Goal: Task Accomplishment & Management: Complete application form

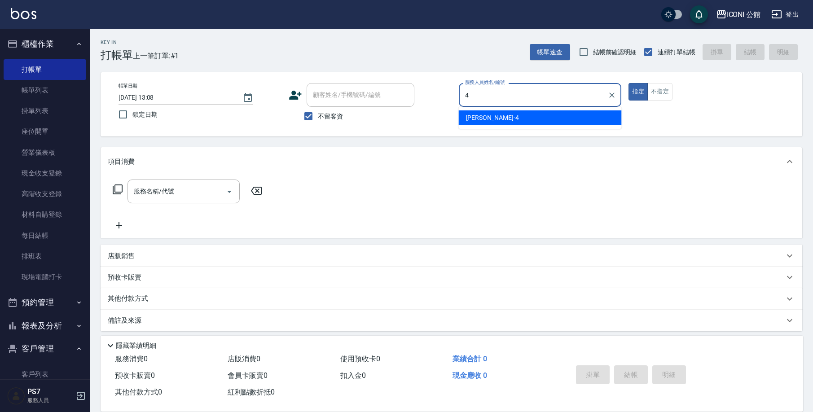
type input "Lina-4"
type button "true"
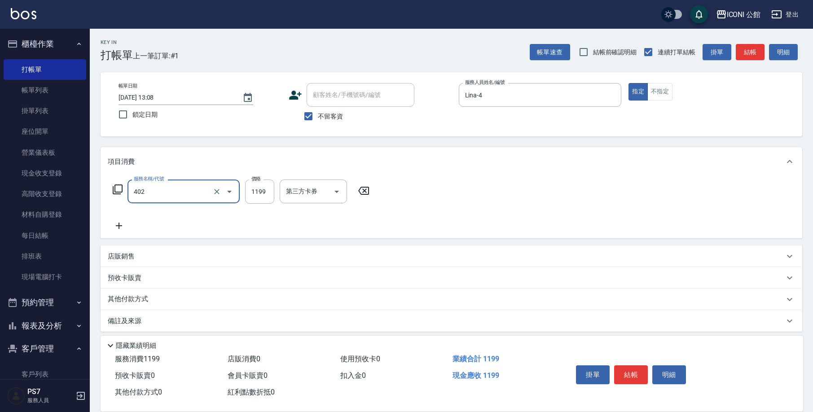
type input "設計染髮(402)"
type input "1499"
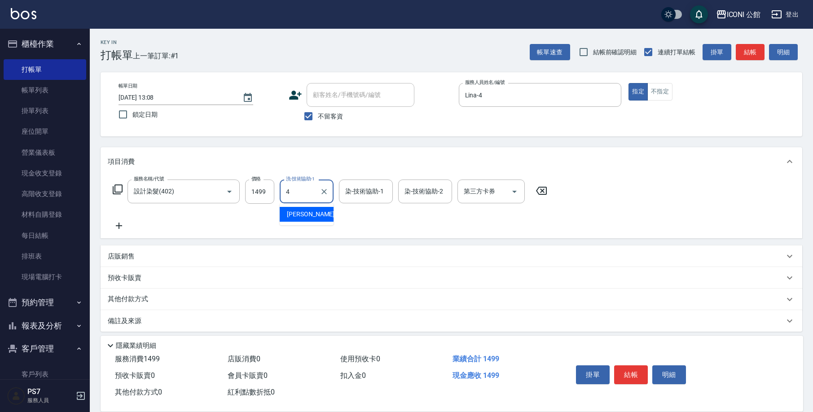
type input "Lina-4"
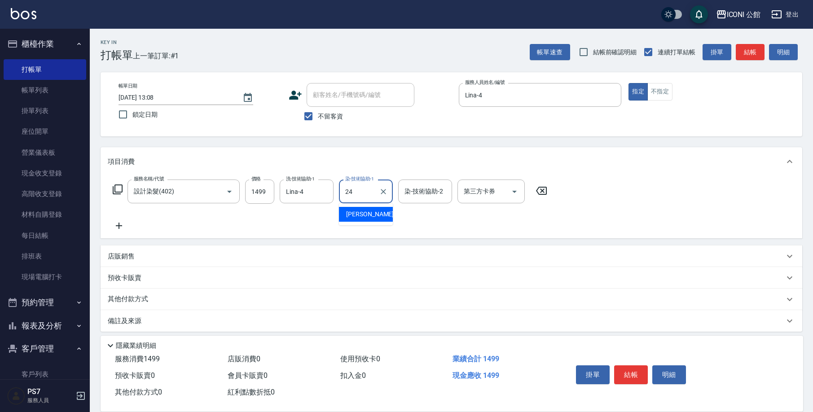
type input "[PERSON_NAME]-24"
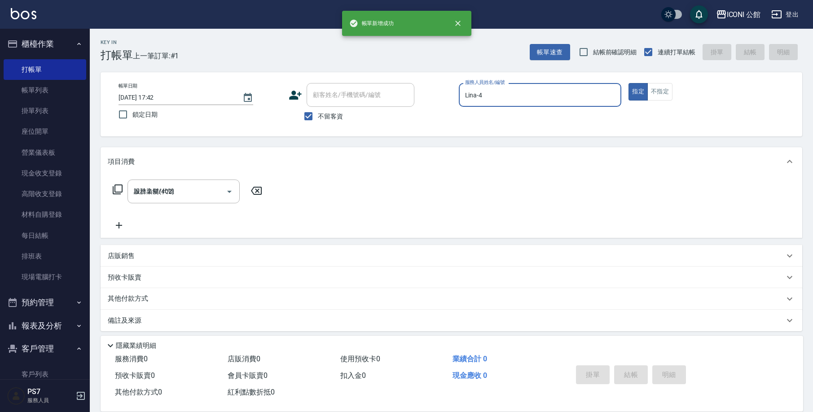
type input "[DATE] 17:42"
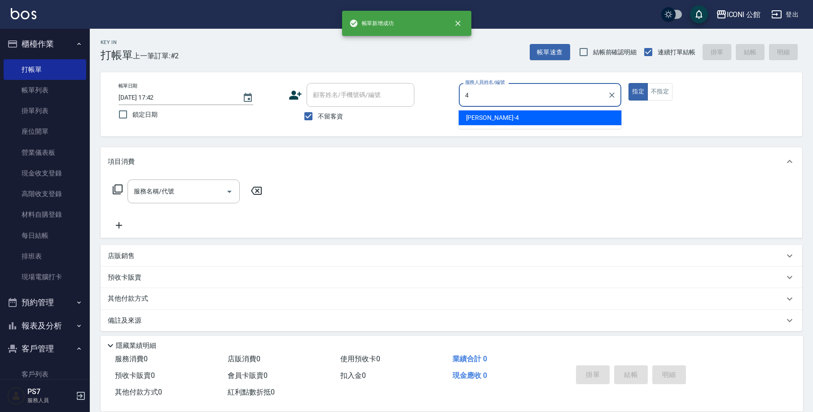
type input "Lina-4"
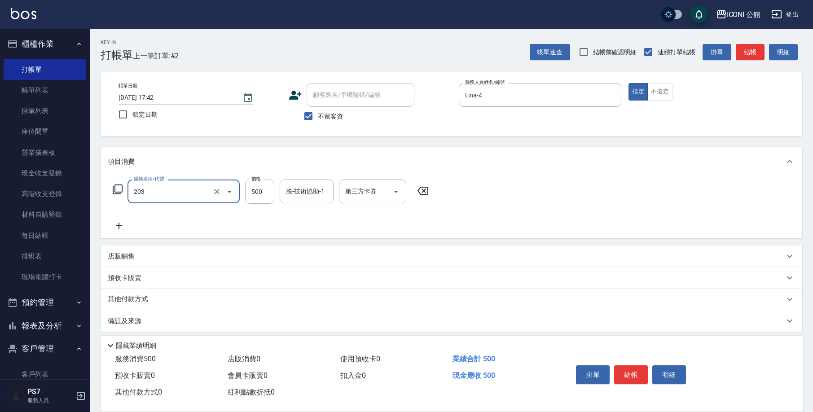
type input "不指定洗+剪(203)"
type input "2"
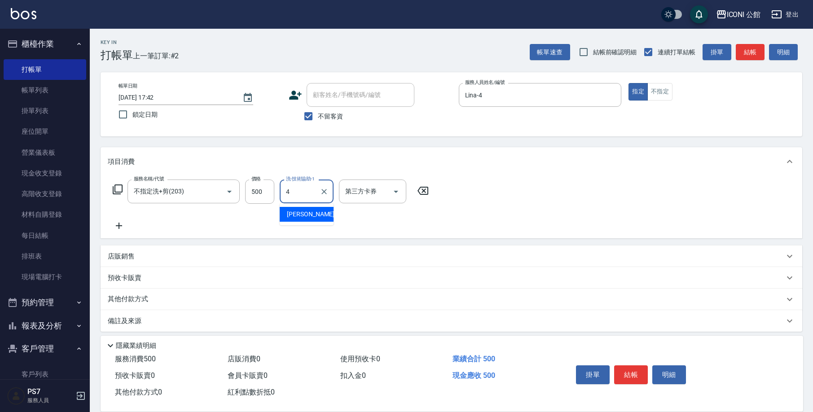
type input "Lina-4"
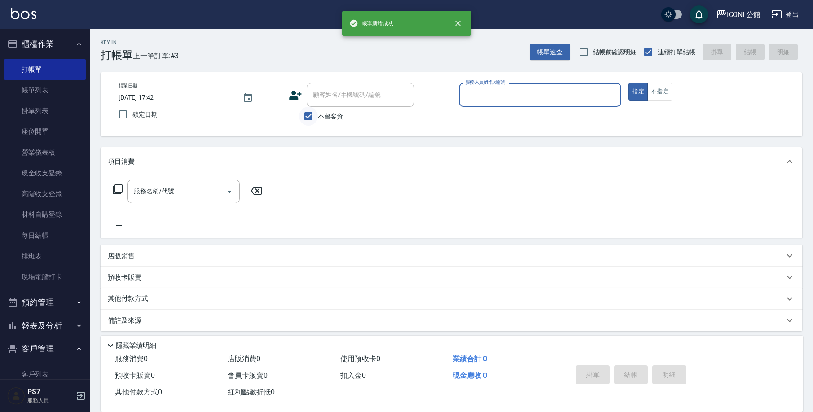
drag, startPoint x: 317, startPoint y: 108, endPoint x: 315, endPoint y: 112, distance: 4.6
click at [317, 108] on input "不留客資" at bounding box center [308, 116] width 19 height 19
checkbox input "false"
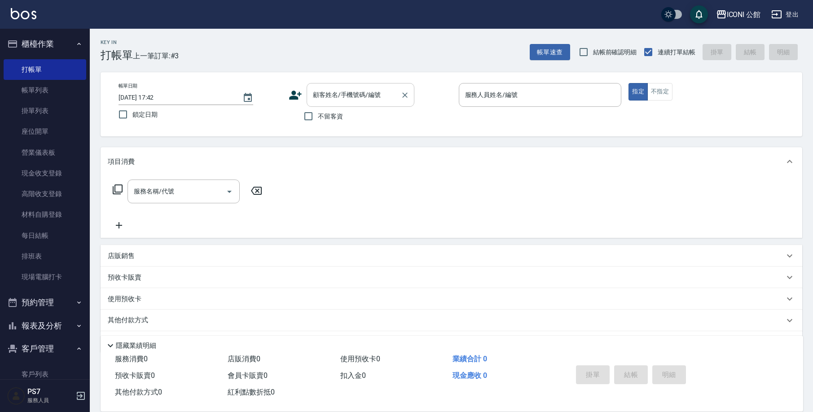
click at [322, 100] on input "顧客姓名/手機號碼/編號" at bounding box center [354, 95] width 86 height 16
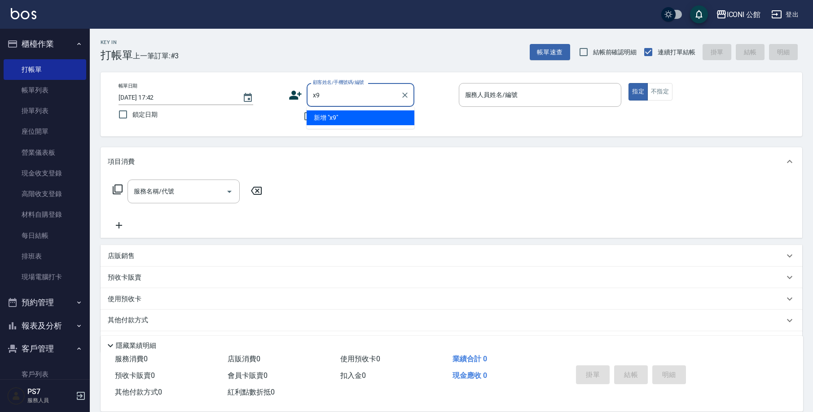
type input "x"
type input "m"
click at [346, 115] on li "[PERSON_NAME]/0930901743/1703" at bounding box center [361, 117] width 108 height 15
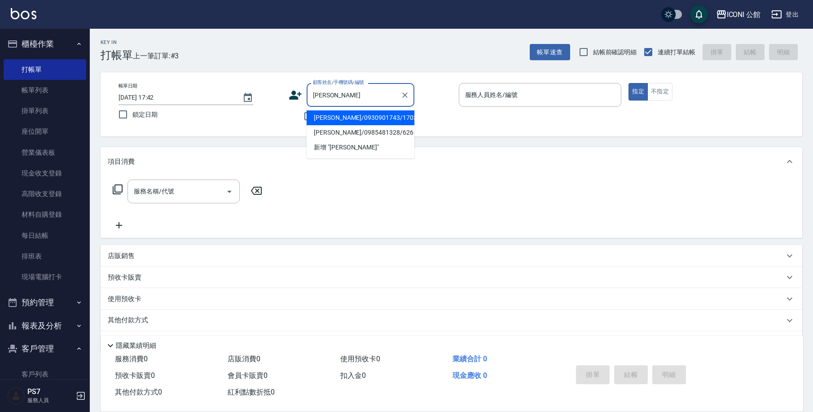
type input "[PERSON_NAME]/0930901743/1703"
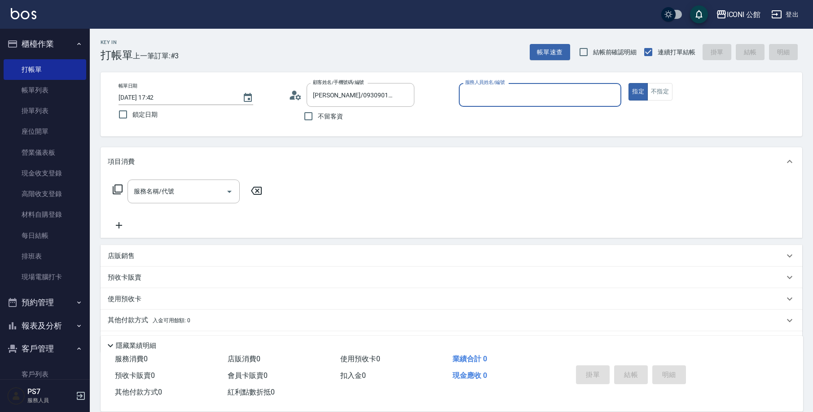
click at [516, 97] on input "服務人員姓名/編號" at bounding box center [540, 95] width 155 height 16
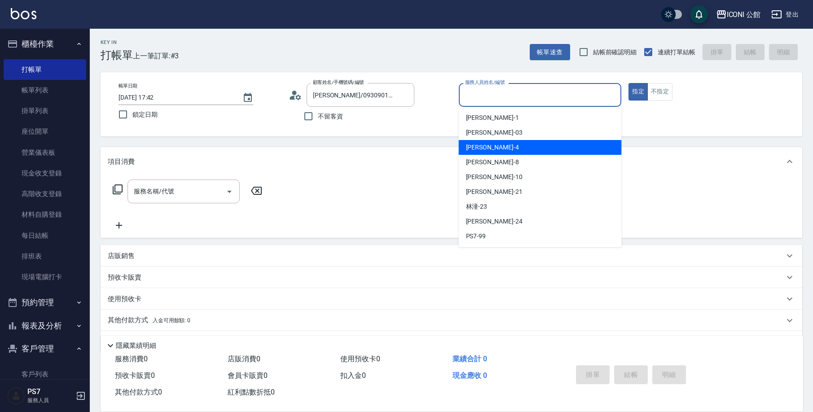
click at [485, 142] on div "Lina -4" at bounding box center [540, 147] width 163 height 15
type input "Lina-4"
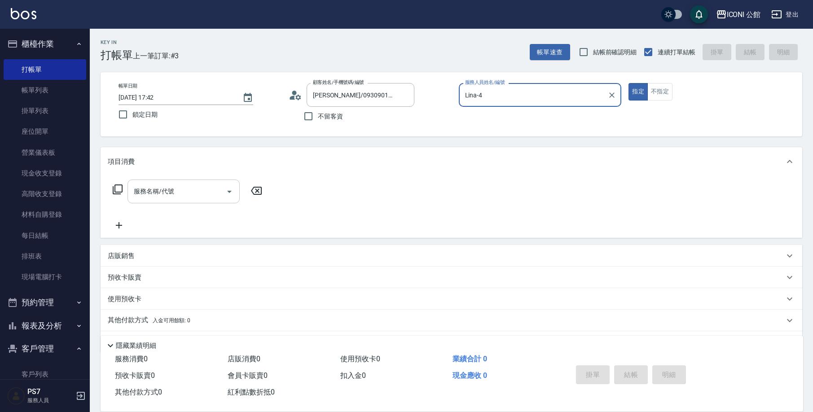
click at [160, 198] on input "服務名稱/代號" at bounding box center [177, 192] width 91 height 16
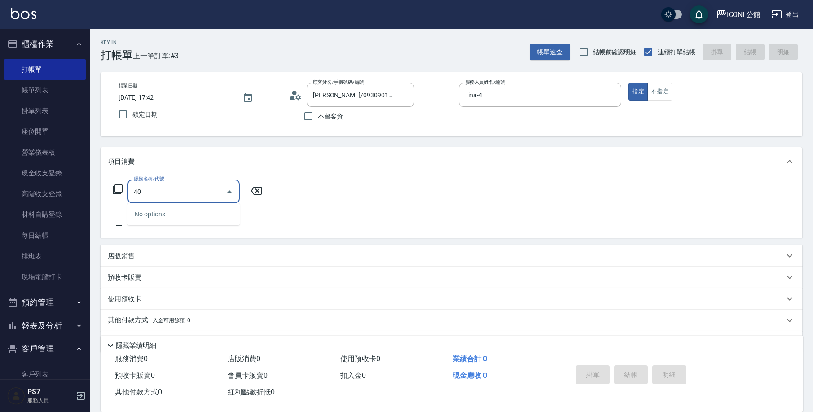
type input "4"
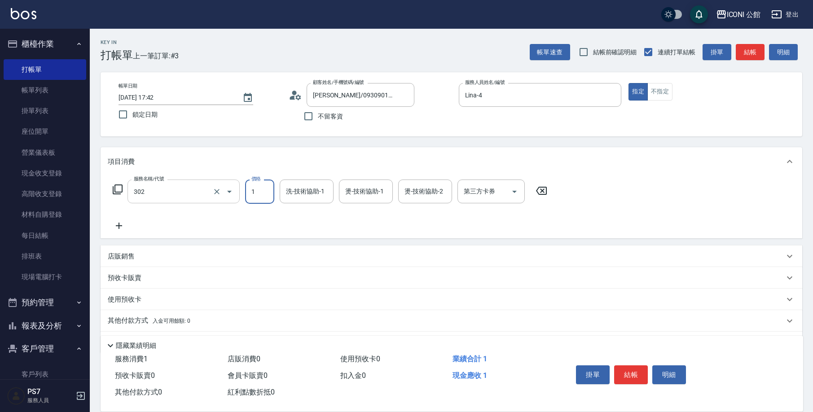
type input "設計燙髮(302)"
type input "1800"
type input "[PERSON_NAME]-24"
type input "Lina-4"
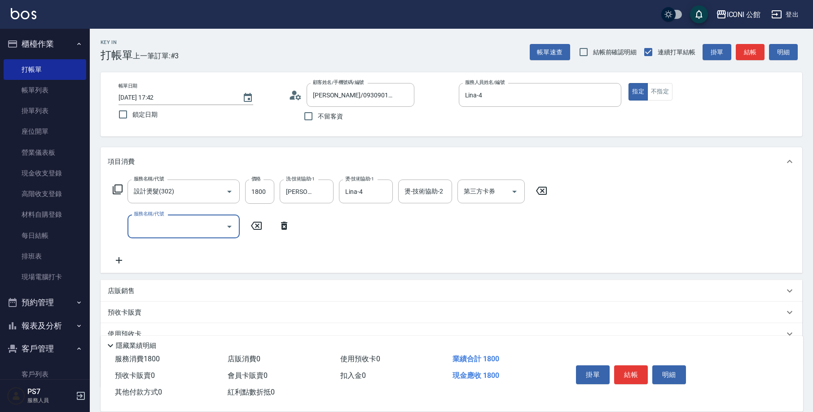
click at [124, 294] on p "店販銷售" at bounding box center [121, 291] width 27 height 9
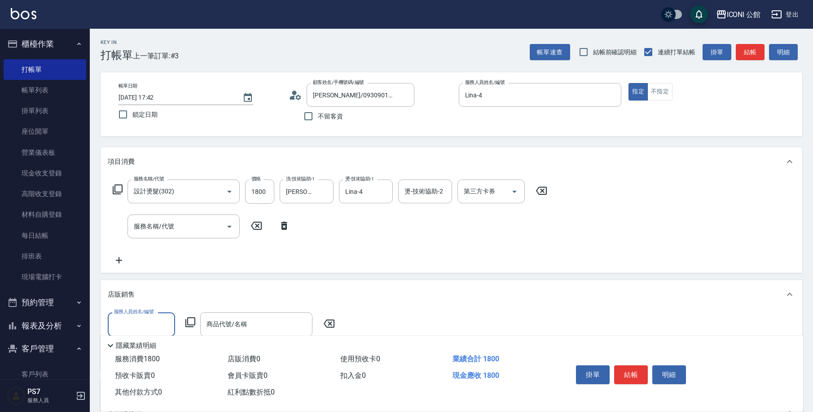
click at [128, 312] on label "服務人員姓名/編號" at bounding box center [134, 312] width 40 height 7
click at [128, 317] on input "服務人員姓名/編號" at bounding box center [141, 325] width 59 height 16
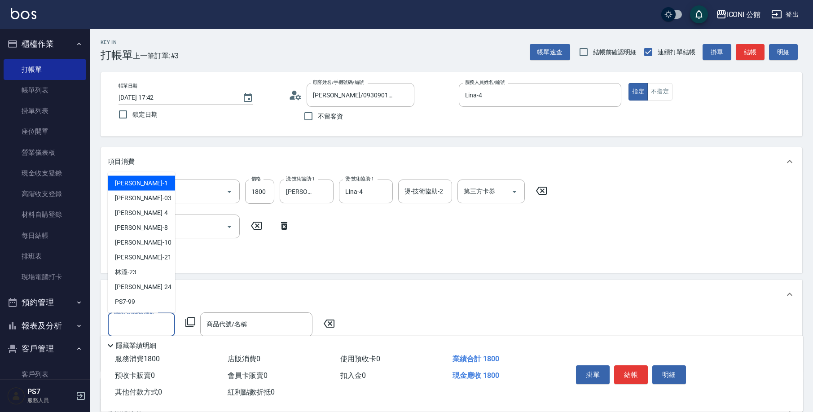
click at [127, 320] on input "服務人員姓名/編號" at bounding box center [141, 325] width 59 height 16
click at [136, 211] on div "Lina -4" at bounding box center [141, 213] width 67 height 15
type input "Lina-4"
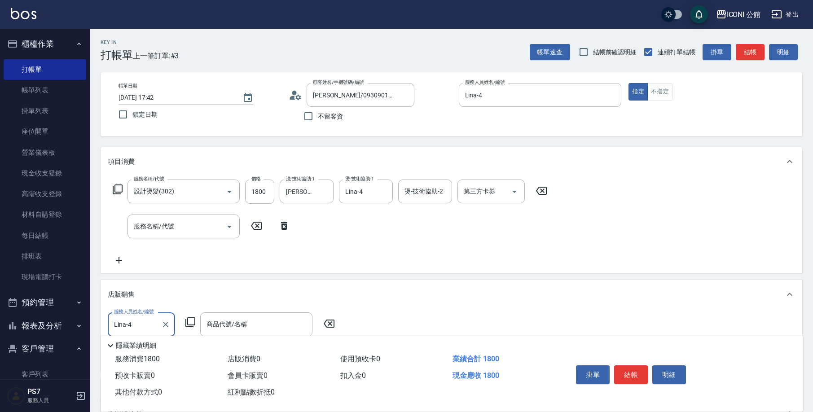
click at [190, 321] on icon at bounding box center [190, 322] width 11 height 11
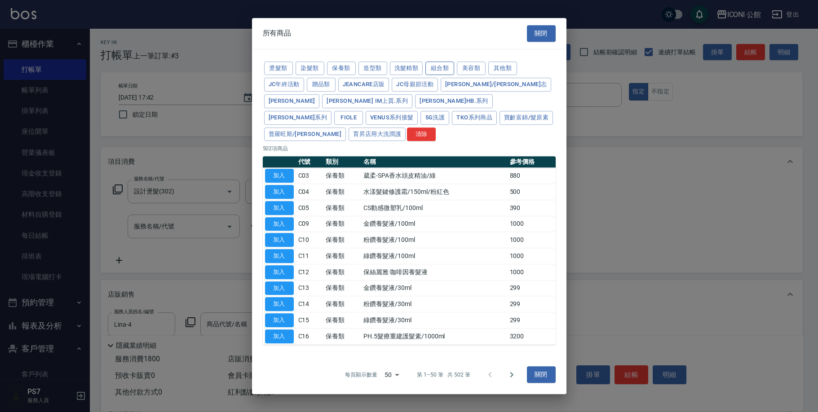
click at [435, 75] on button "組合類" at bounding box center [439, 69] width 29 height 14
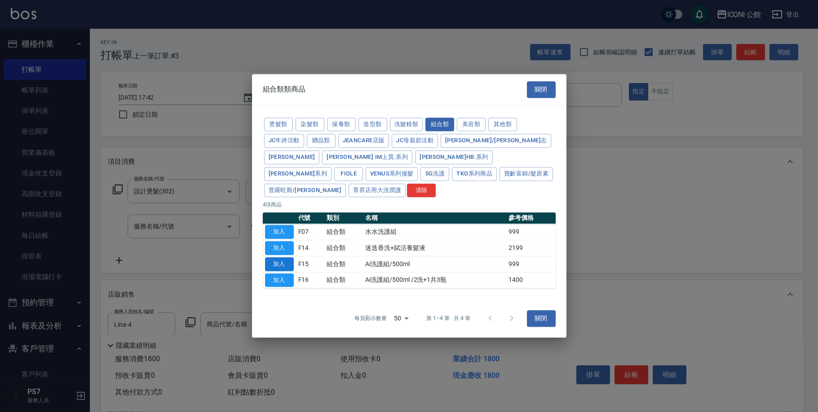
click at [291, 257] on button "加入" at bounding box center [279, 264] width 29 height 14
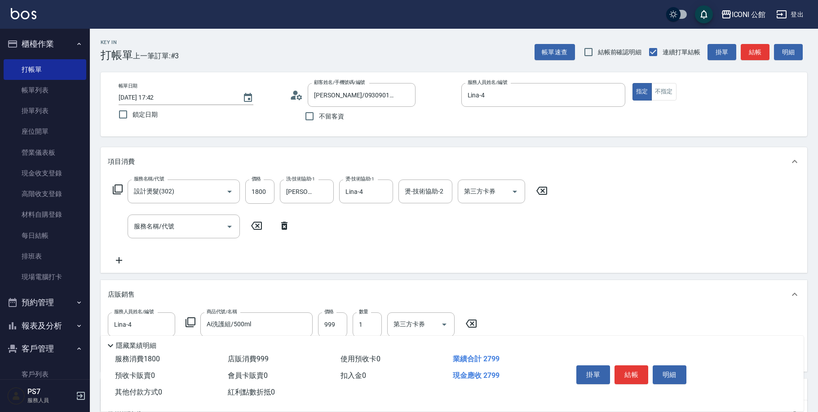
type input "Ai洗護組/500ml"
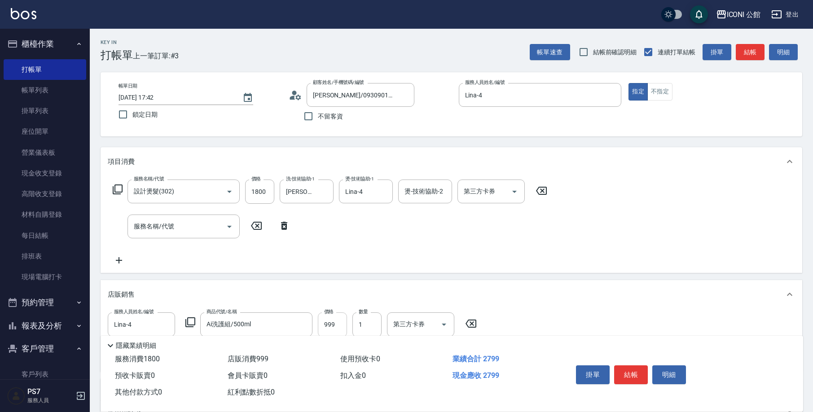
click at [332, 324] on input "999" at bounding box center [332, 325] width 29 height 24
click at [341, 327] on input "999" at bounding box center [332, 325] width 29 height 24
type input "1000"
click at [264, 195] on input "1800" at bounding box center [259, 192] width 29 height 24
type input "1600"
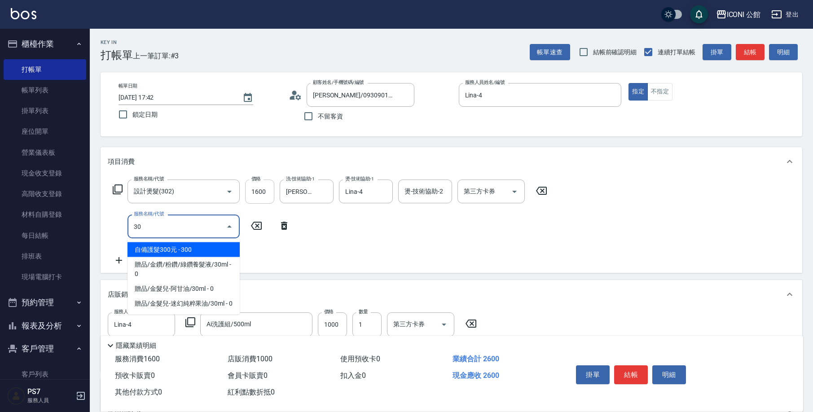
type input "3"
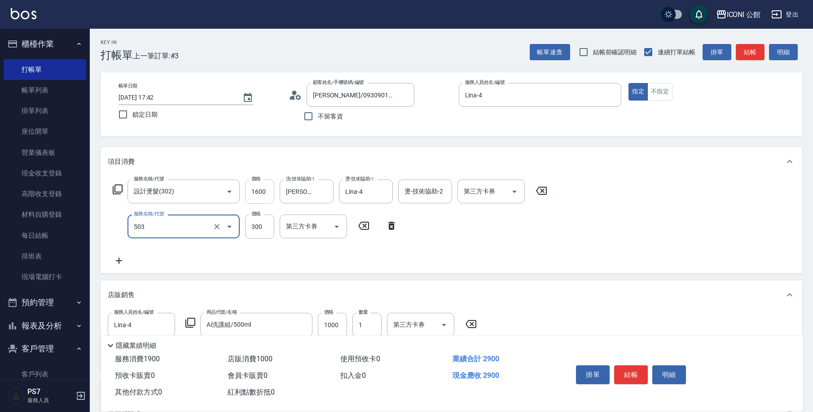
type input "自備護髮300元(503)"
click at [259, 223] on input "20" at bounding box center [259, 227] width 29 height 24
type input "200"
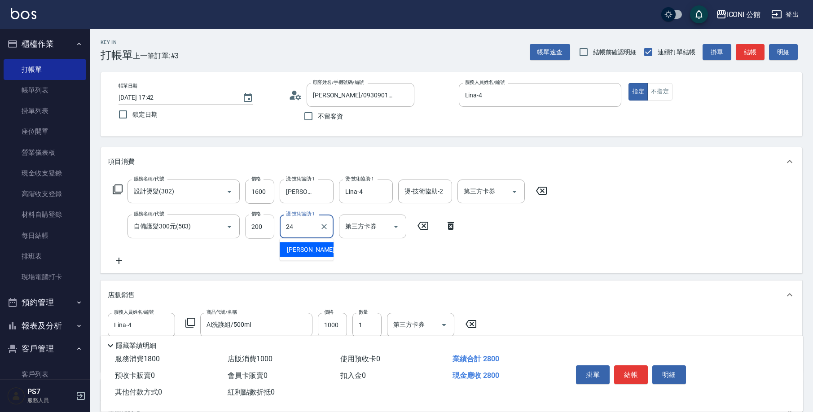
type input "[PERSON_NAME]-24"
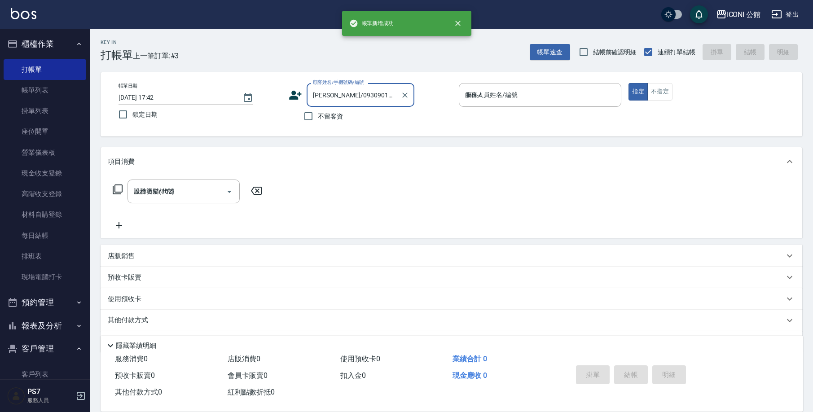
type input "[DATE] 17:43"
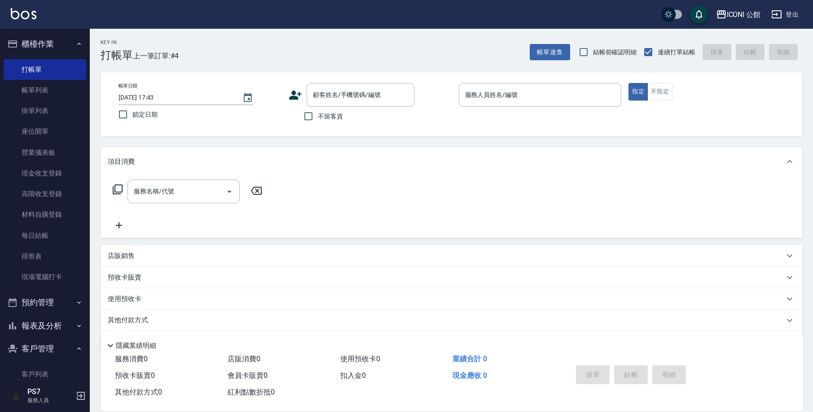
click at [312, 129] on div "帳單日期 [DATE] 17:43 鎖定日期 顧客姓名/手機號碼/編號 顧客姓名/手機號碼/編號 不留客資 服務人員姓名/編號 服務人員姓名/編號 指定 不指定" at bounding box center [452, 104] width 702 height 64
click at [313, 124] on input "不留客資" at bounding box center [308, 116] width 19 height 19
checkbox input "true"
type input "[PERSON_NAME]-1"
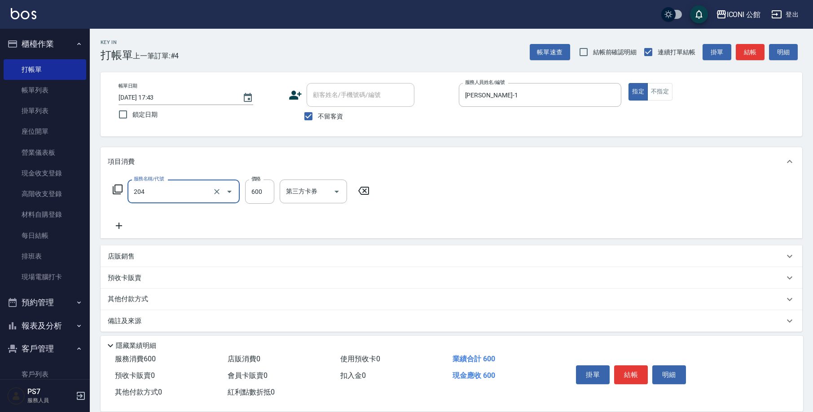
type input "指定洗+剪(204)"
type input "[PERSON_NAME]-24"
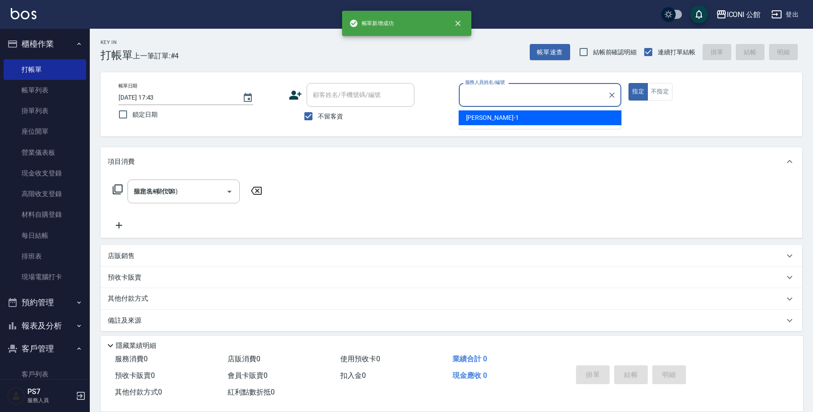
type input "[DATE] 17:56"
type input "1"
type input "[PERSON_NAME]-1"
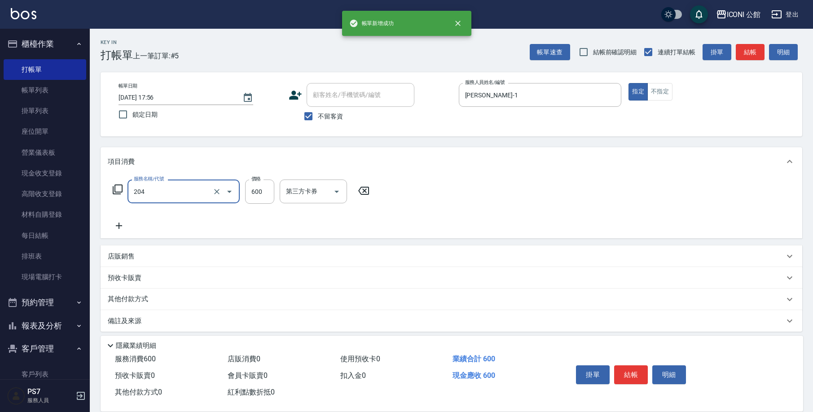
type input "指定洗+剪(204)"
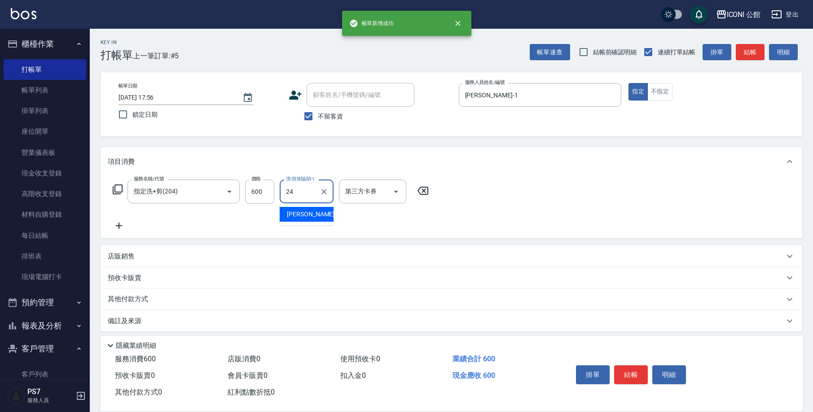
type input "[PERSON_NAME]-24"
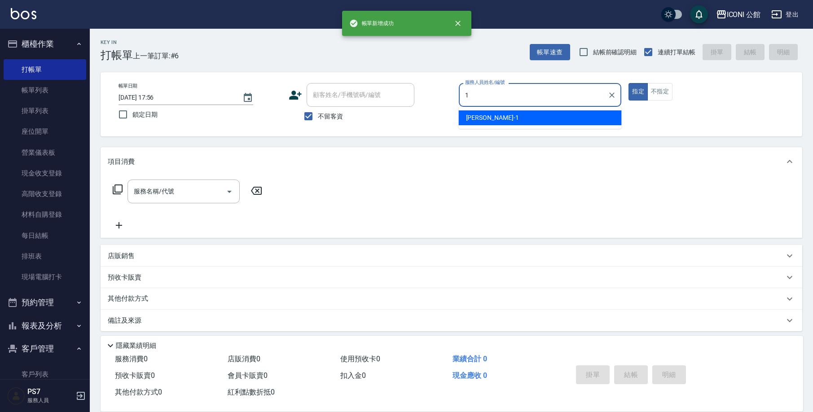
type input "[PERSON_NAME]-1"
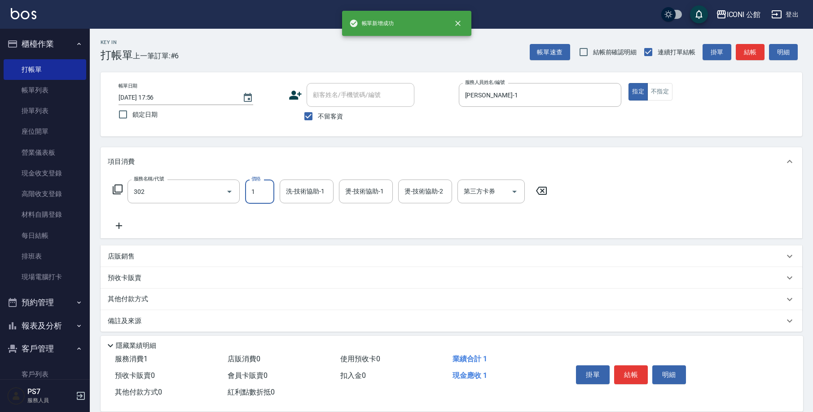
type input "設計燙髮(302)"
type input "1200"
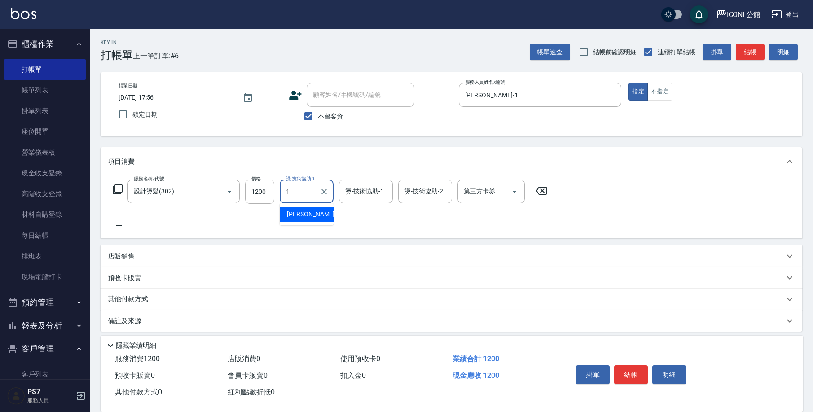
type input "[PERSON_NAME]-1"
click at [115, 296] on p "其他付款方式" at bounding box center [130, 300] width 45 height 10
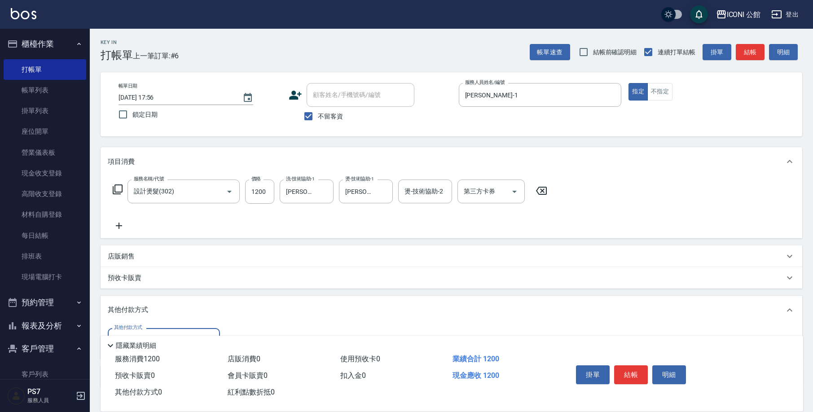
scroll to position [55, 0]
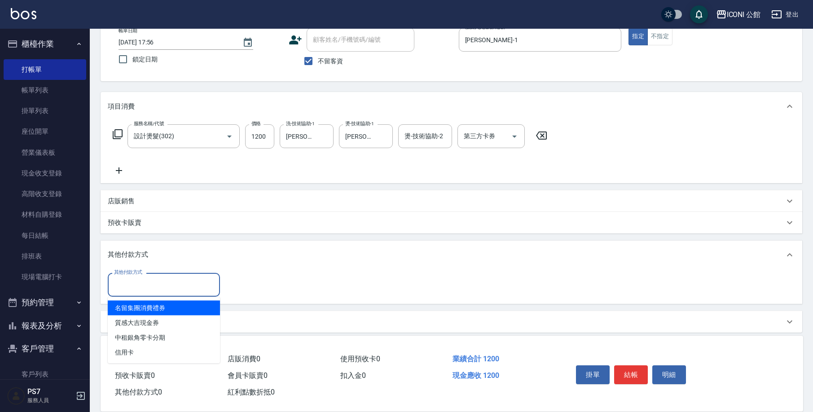
click at [126, 284] on input "其他付款方式" at bounding box center [164, 285] width 104 height 16
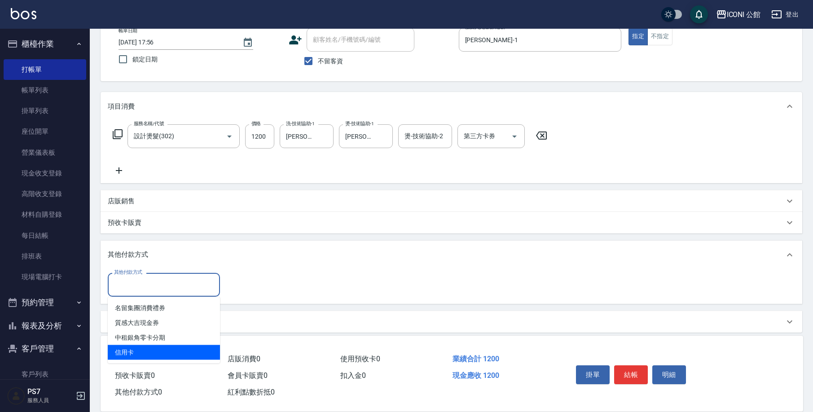
click at [133, 347] on span "信用卡" at bounding box center [164, 352] width 112 height 15
type input "信用卡"
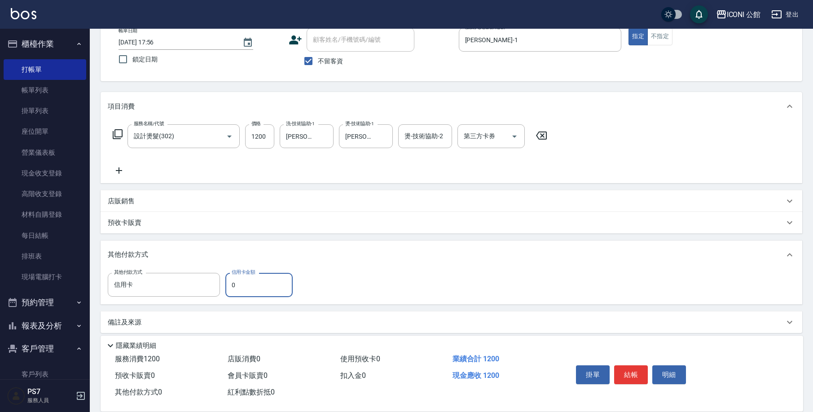
click at [240, 290] on input "0" at bounding box center [258, 285] width 67 height 24
type input "1200"
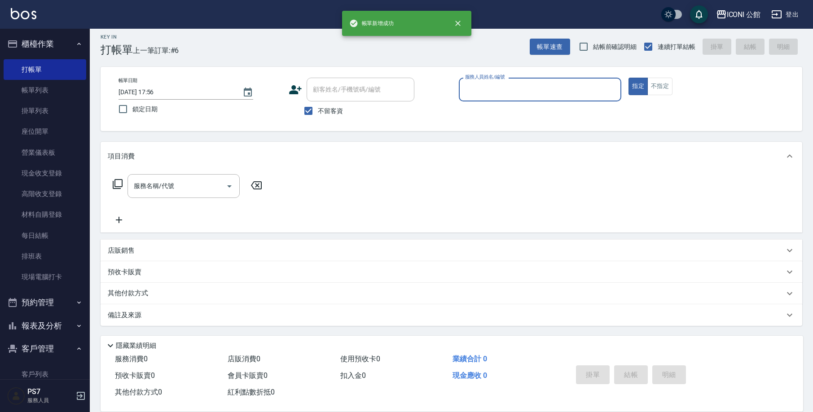
scroll to position [5, 0]
type input "[PERSON_NAME]-1"
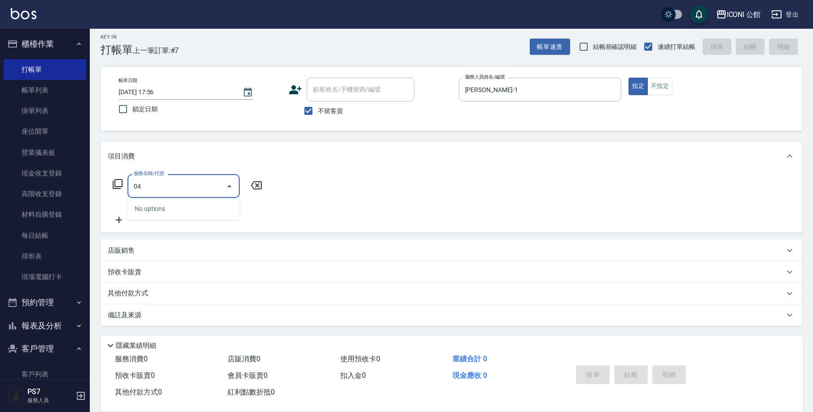
type input "0"
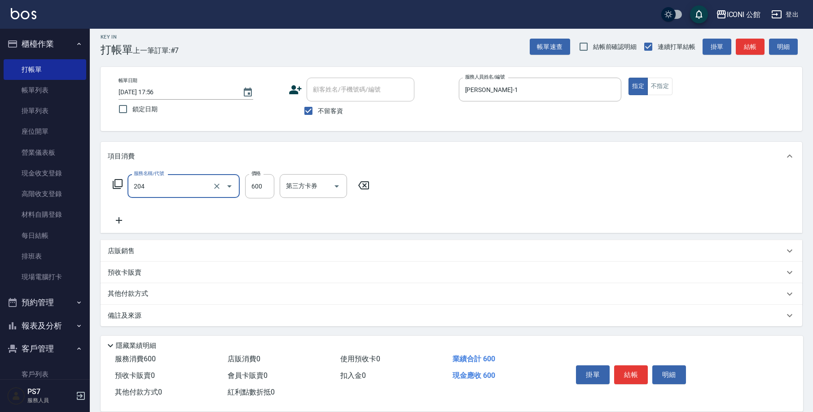
type input "指定洗+剪(204)"
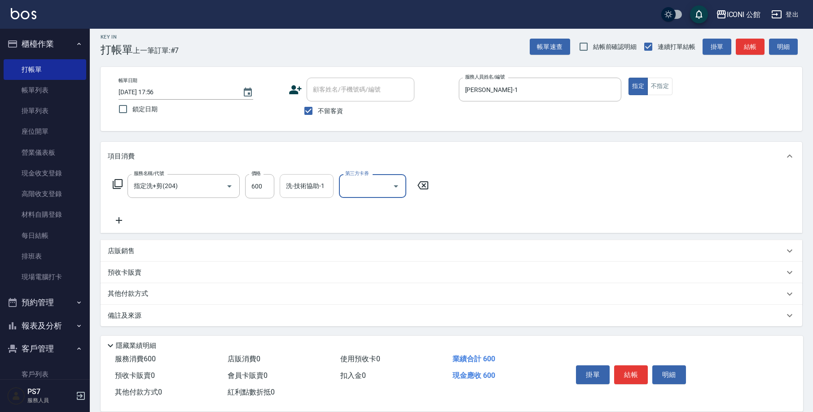
click at [324, 190] on input "洗-技術協助-1" at bounding box center [307, 186] width 46 height 16
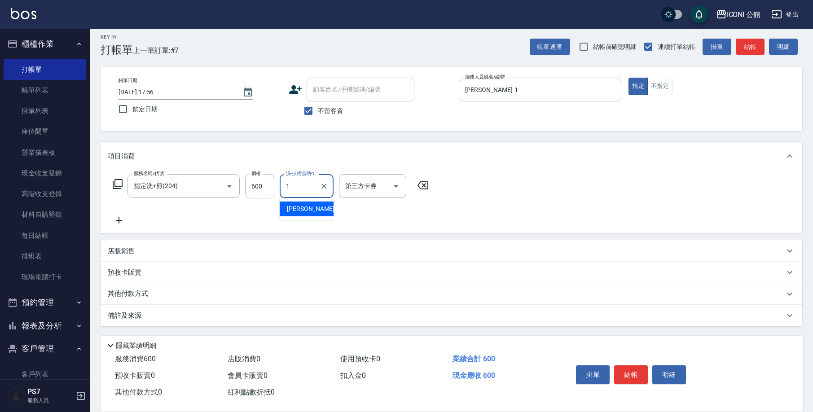
type input "[PERSON_NAME]-1"
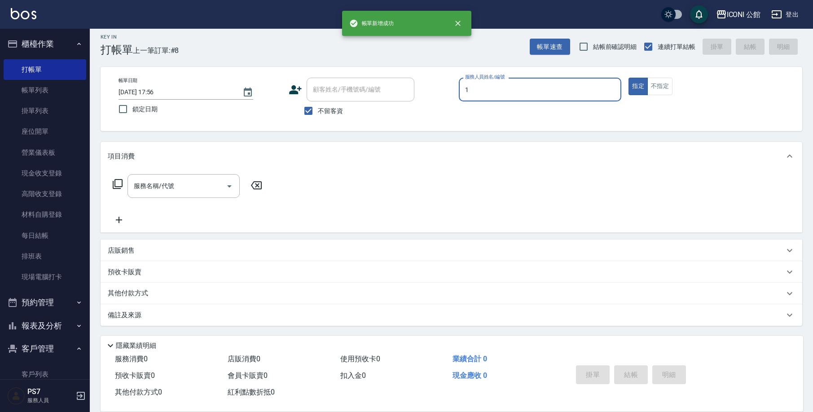
type input "[PERSON_NAME]-1"
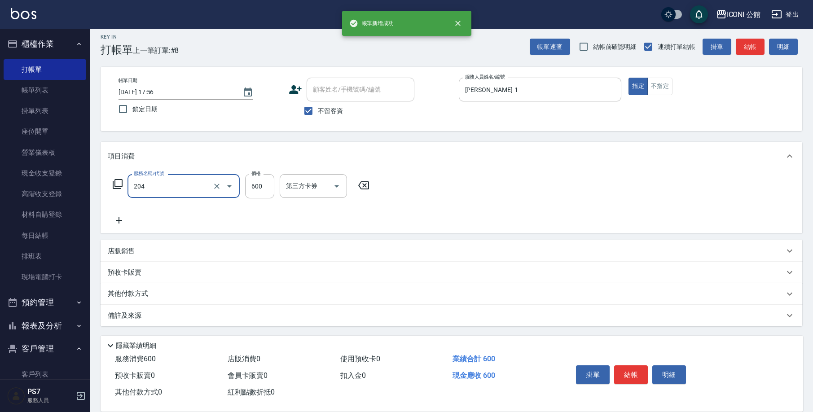
type input "指定洗+剪(204)"
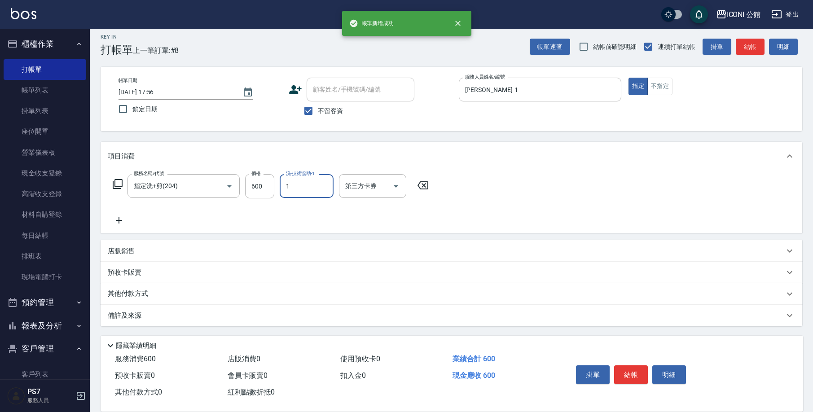
type input "[PERSON_NAME]-1"
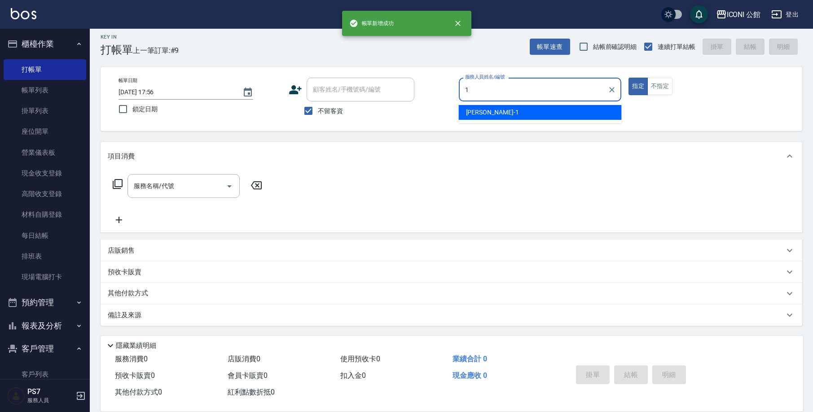
type input "[PERSON_NAME]-1"
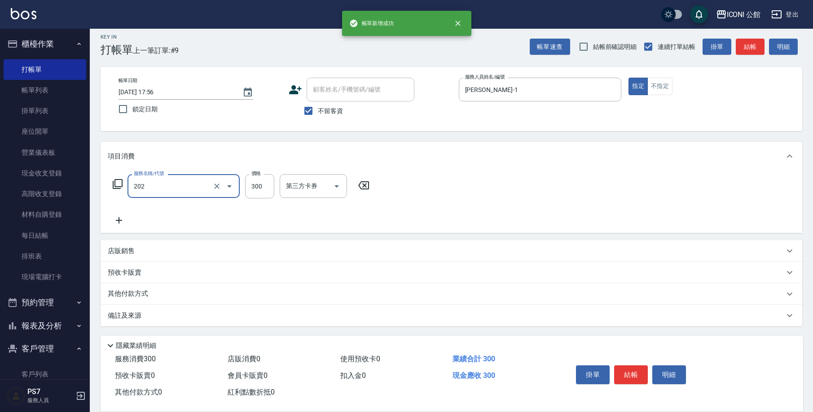
type input "單剪(202)"
type input "400"
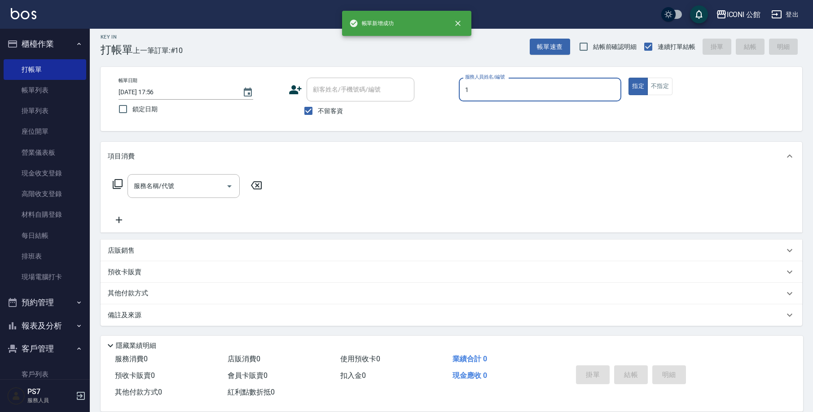
type input "[PERSON_NAME]-1"
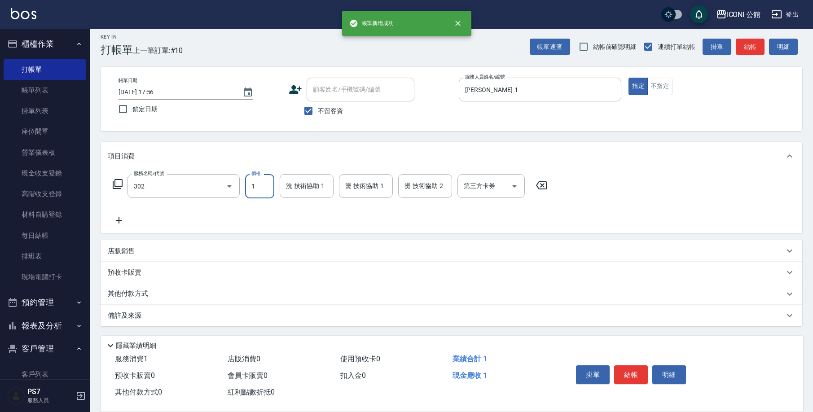
type input "設計燙髮(302)"
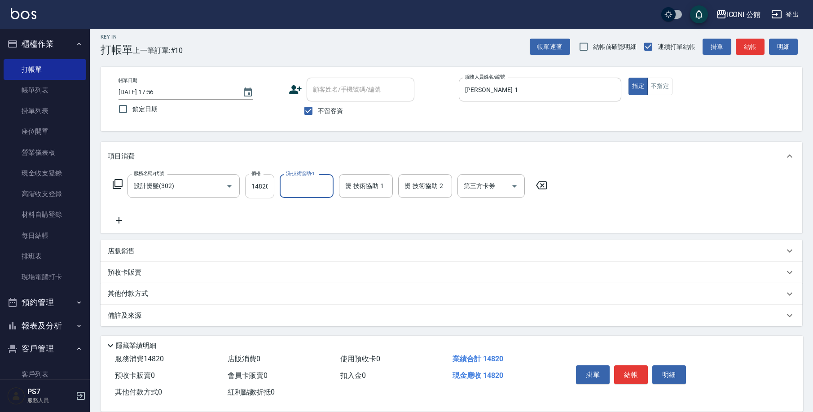
click at [253, 186] on input "14820" at bounding box center [259, 186] width 29 height 24
type input "1480"
type input "[PERSON_NAME]-1"
click at [672, 85] on button "不指定" at bounding box center [660, 87] width 25 height 18
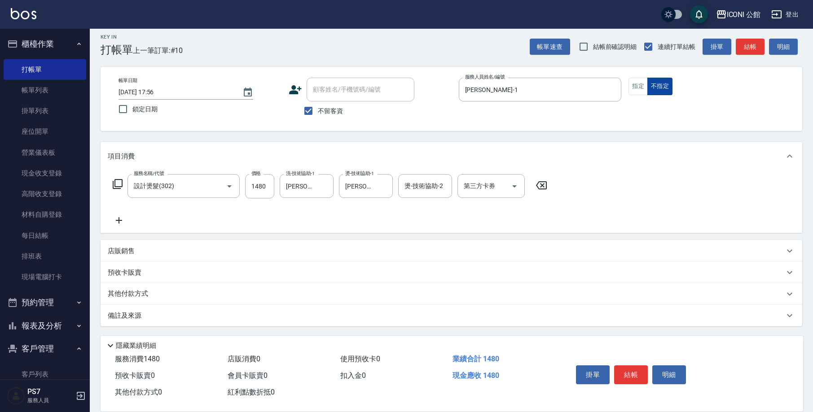
type button "false"
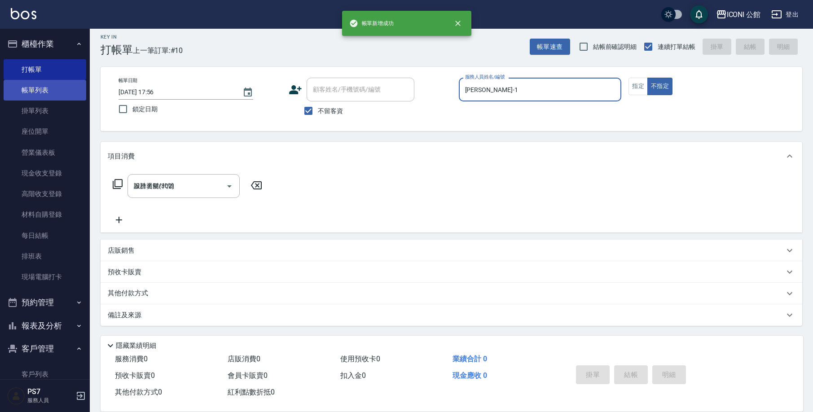
type input "[DATE] 17:57"
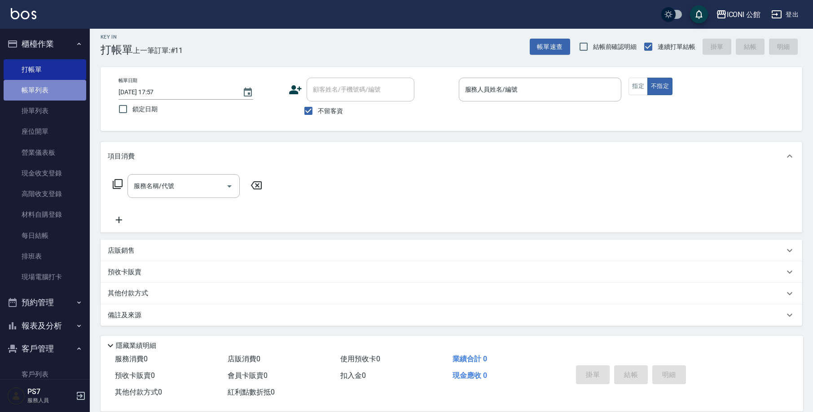
click at [50, 83] on link "帳單列表" at bounding box center [45, 90] width 83 height 21
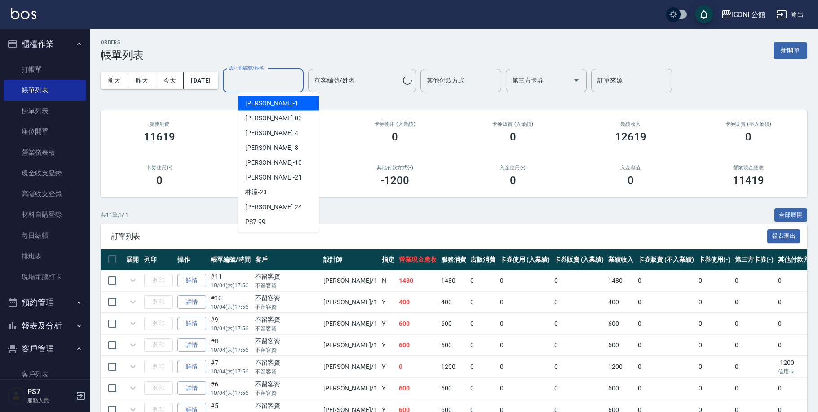
click at [268, 82] on input "設計師編號/姓名" at bounding box center [263, 81] width 73 height 16
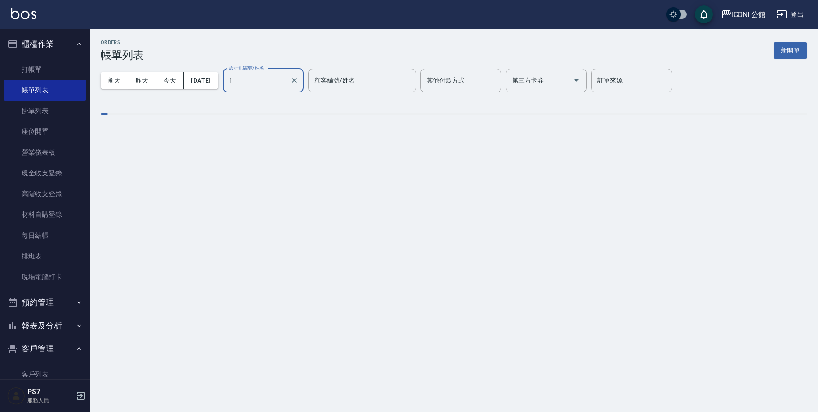
type input "[PERSON_NAME]-1"
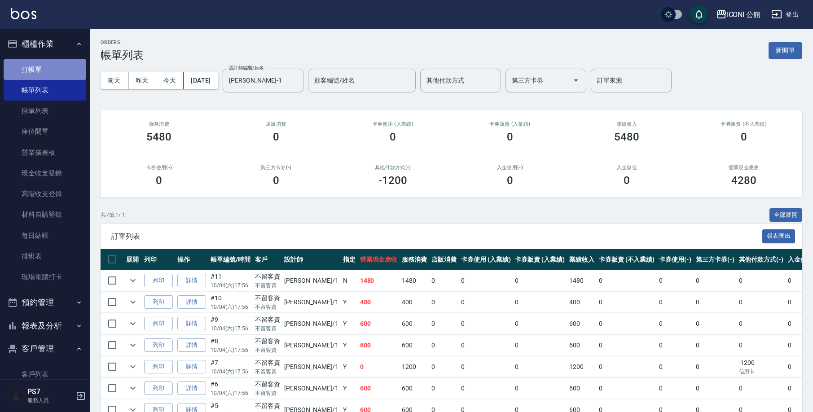
click at [55, 66] on link "打帳單" at bounding box center [45, 69] width 83 height 21
